Goal: Task Accomplishment & Management: Complete application form

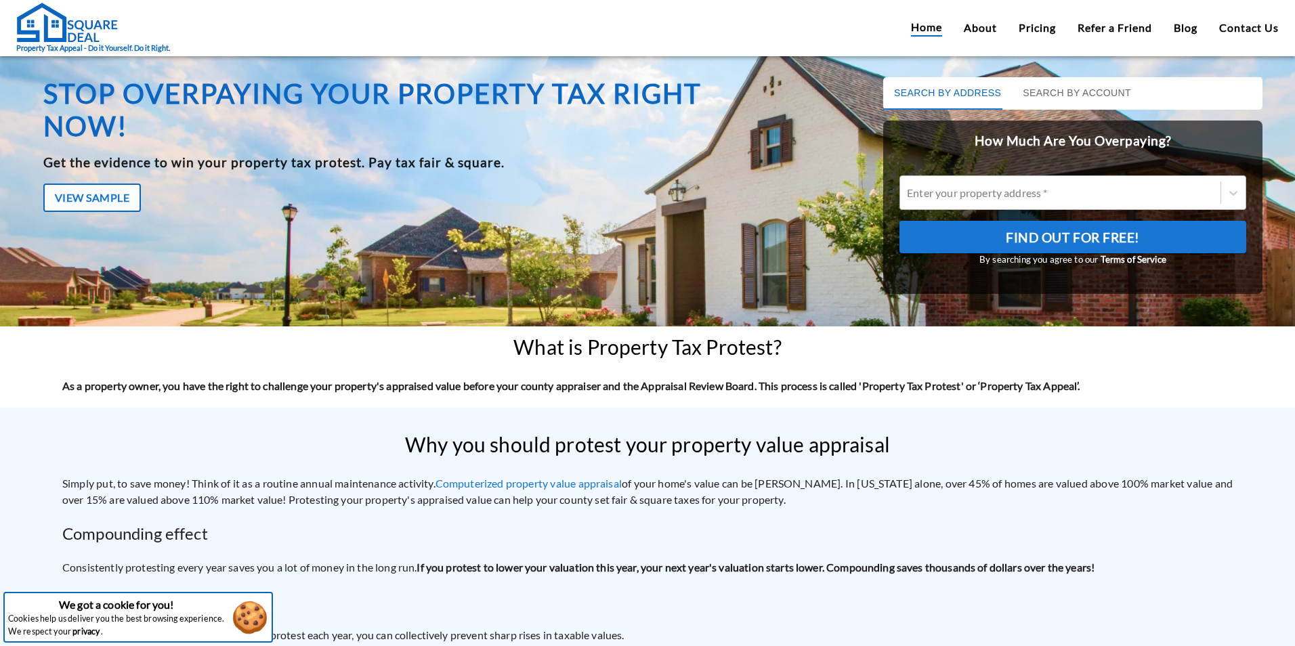
click at [1008, 191] on div at bounding box center [1060, 193] width 307 height 16
click at [909, 191] on input "Enter your property address *" at bounding box center [908, 192] width 2 height 13
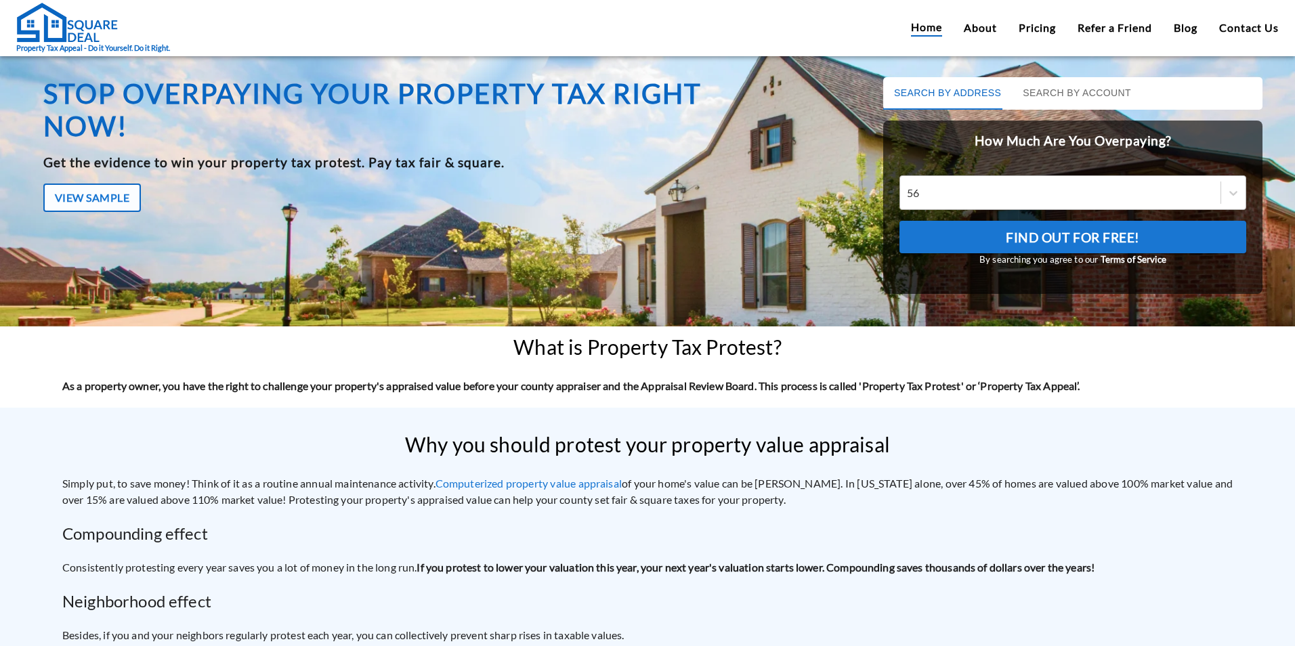
click at [1054, 196] on div "56" at bounding box center [1060, 193] width 307 height 16
click at [921, 196] on input "56" at bounding box center [914, 192] width 14 height 13
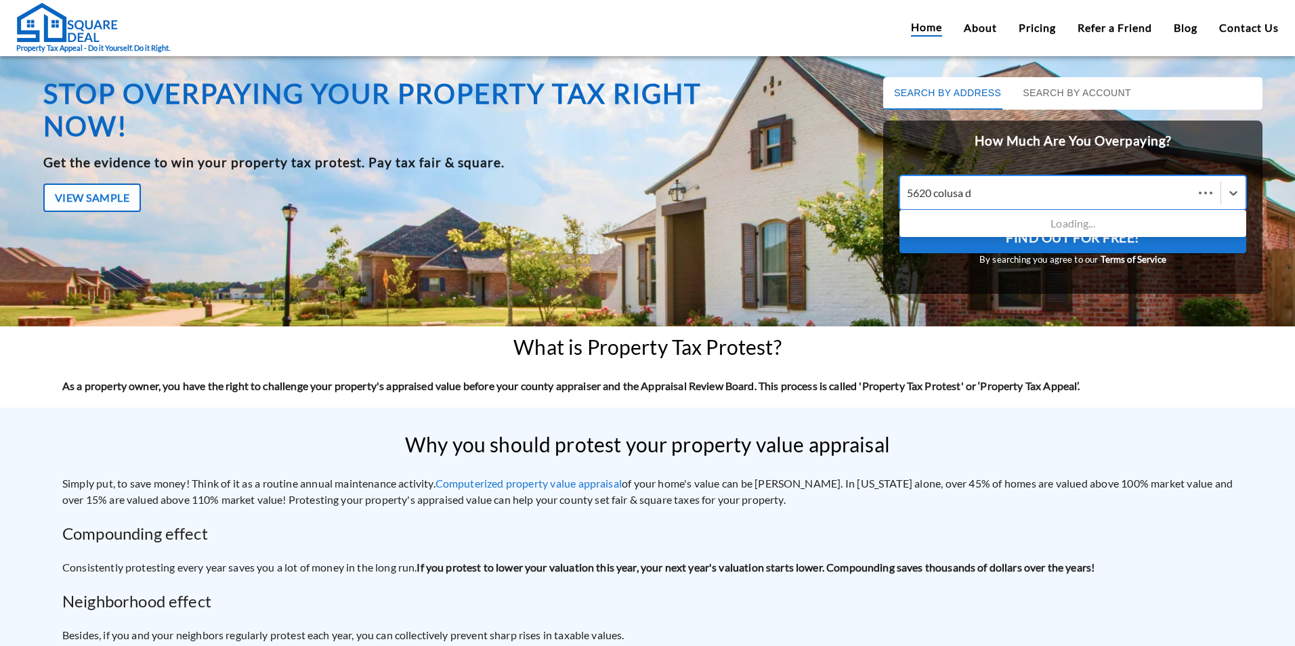
type input "5620 colusa dr"
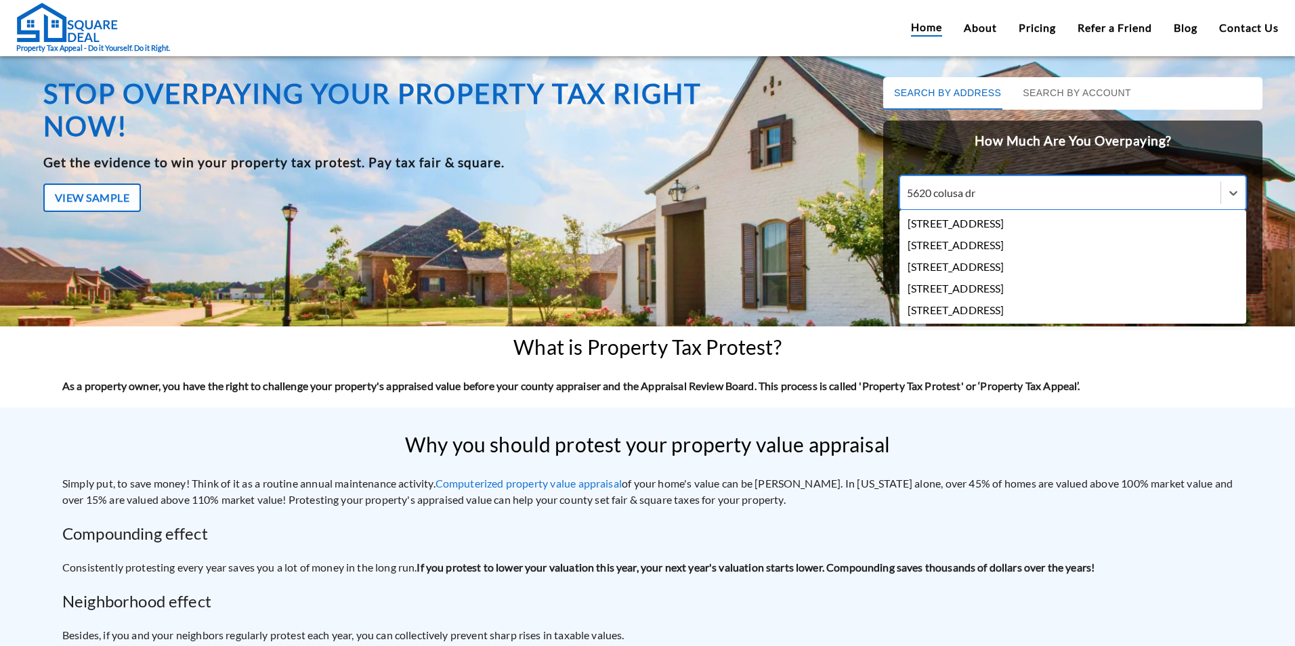
click at [1054, 230] on div "[STREET_ADDRESS]" at bounding box center [1072, 224] width 347 height 22
click at [978, 199] on input "5620 colusa dr" at bounding box center [943, 192] width 72 height 13
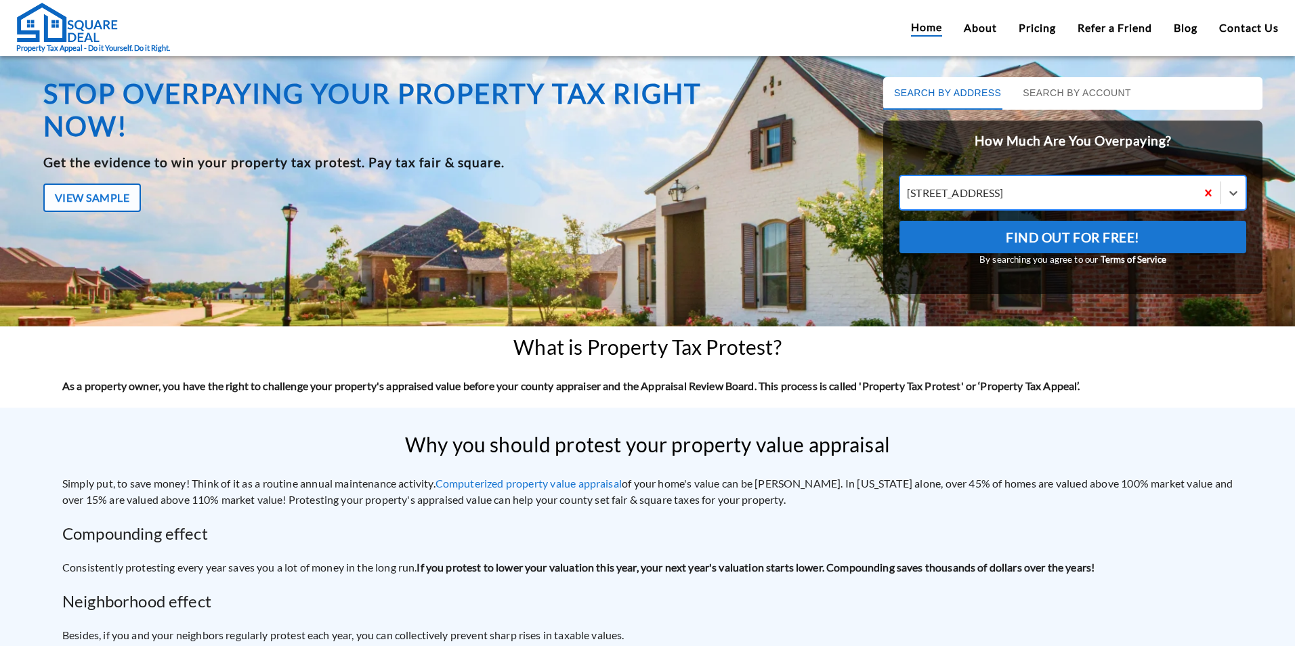
click at [1077, 238] on span "Find Out For Free!" at bounding box center [1072, 237] width 134 height 23
